Goal: Transaction & Acquisition: Purchase product/service

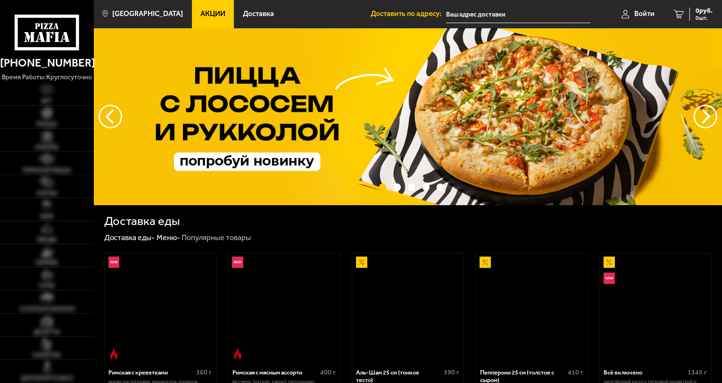
type input "[STREET_ADDRESS]"
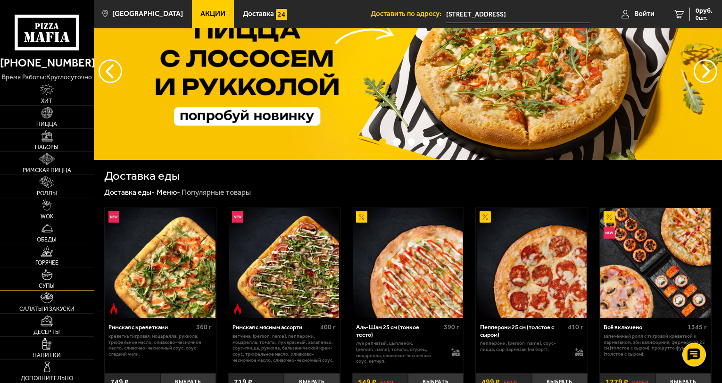
scroll to position [47, 0]
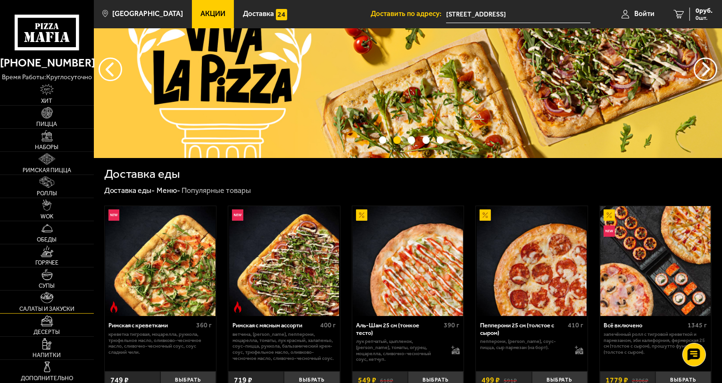
click at [54, 300] on link "Салаты и закуски" at bounding box center [47, 302] width 94 height 23
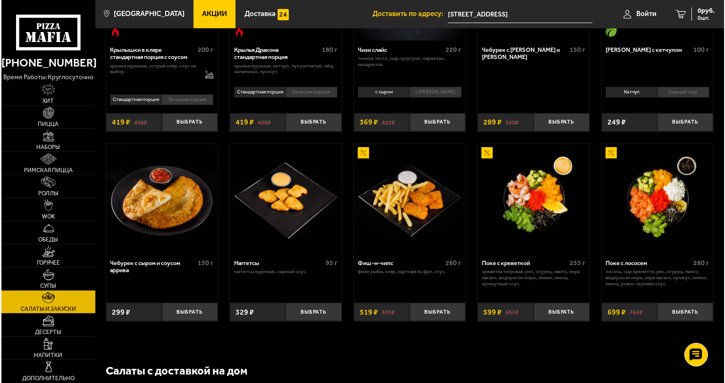
scroll to position [377, 0]
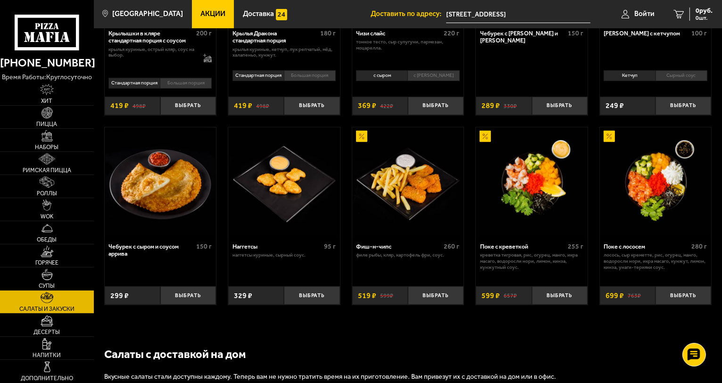
click at [640, 172] on img at bounding box center [656, 182] width 110 height 110
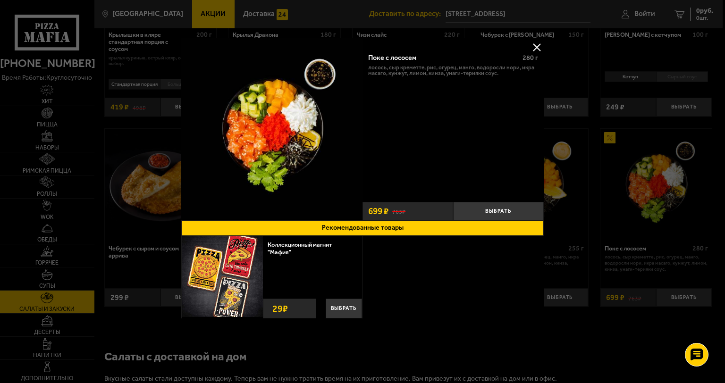
click at [288, 196] on img at bounding box center [271, 128] width 181 height 181
